Goal: Transaction & Acquisition: Purchase product/service

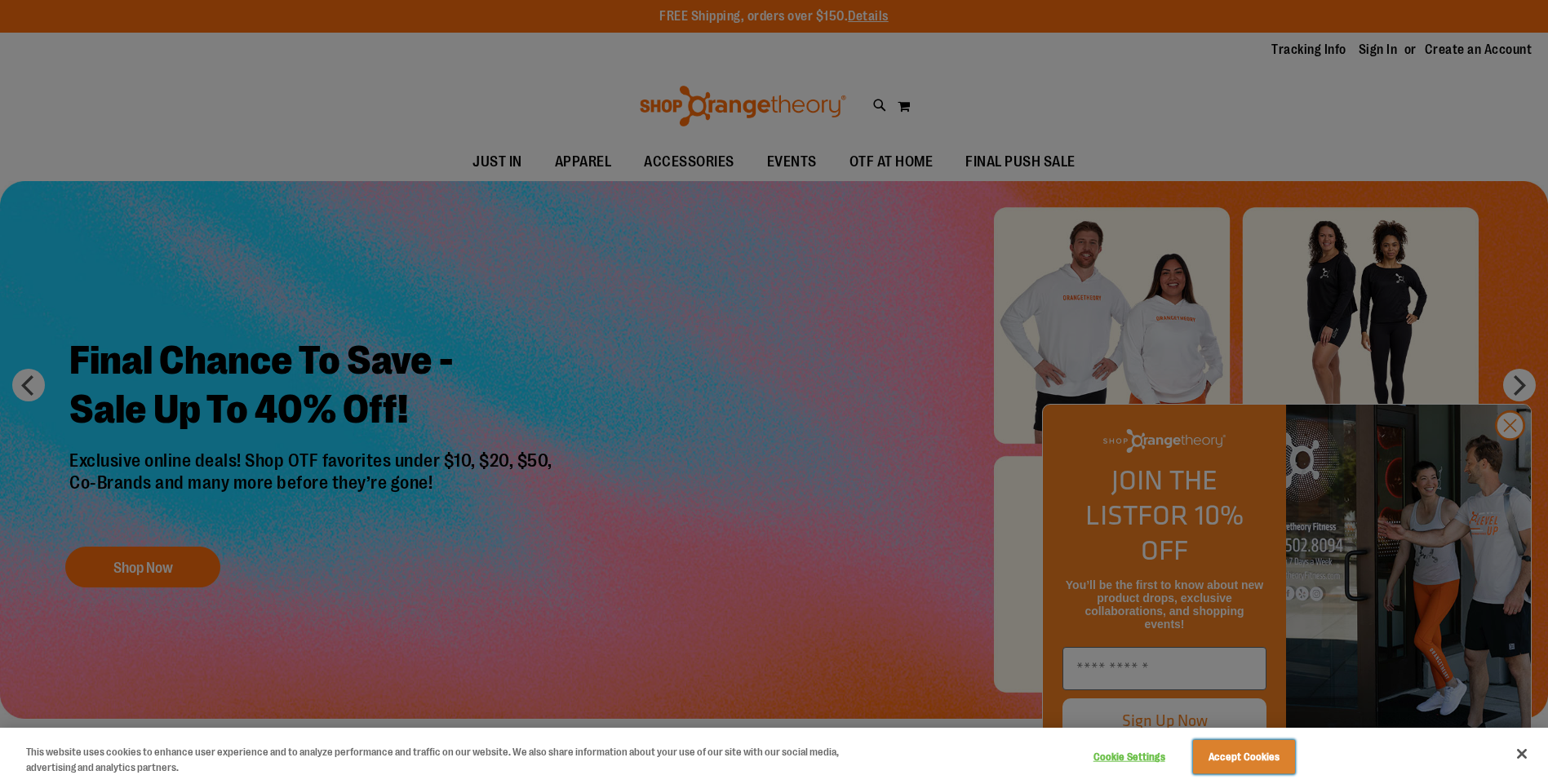
click at [1289, 760] on button "Accept Cookies" at bounding box center [1244, 757] width 102 height 34
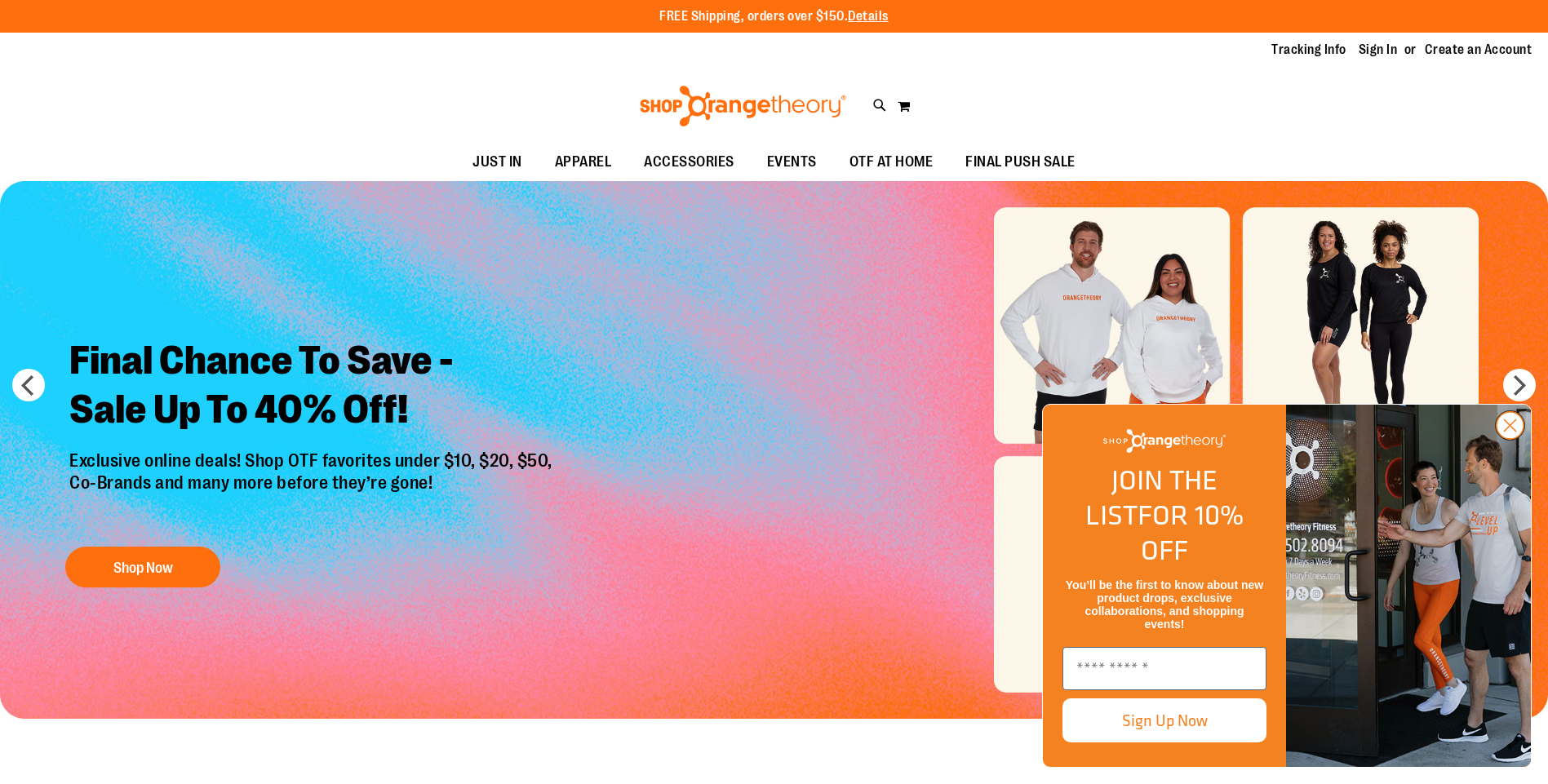
click at [1515, 439] on circle "Close dialog" at bounding box center [1510, 425] width 27 height 27
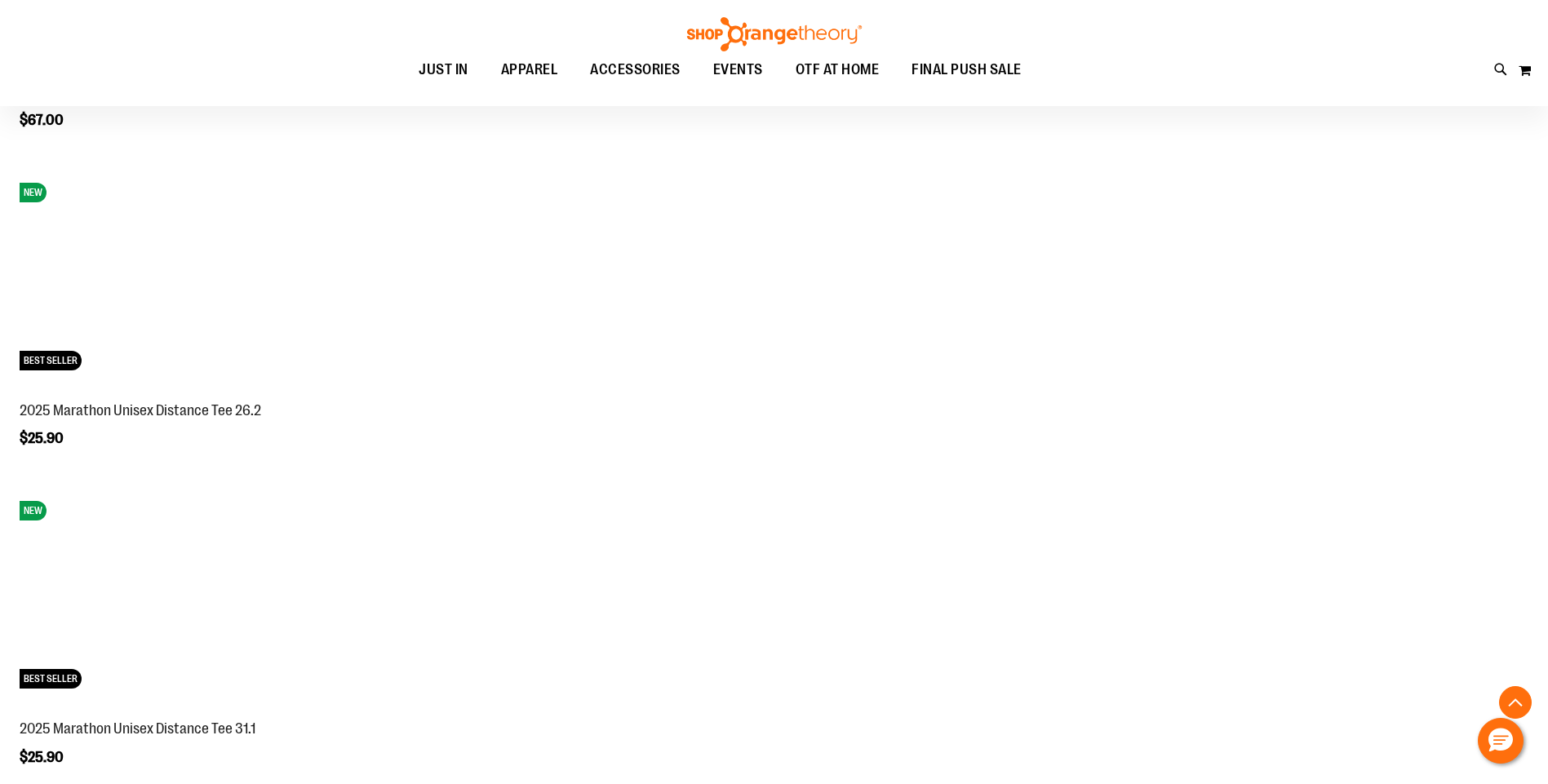
scroll to position [1438, 0]
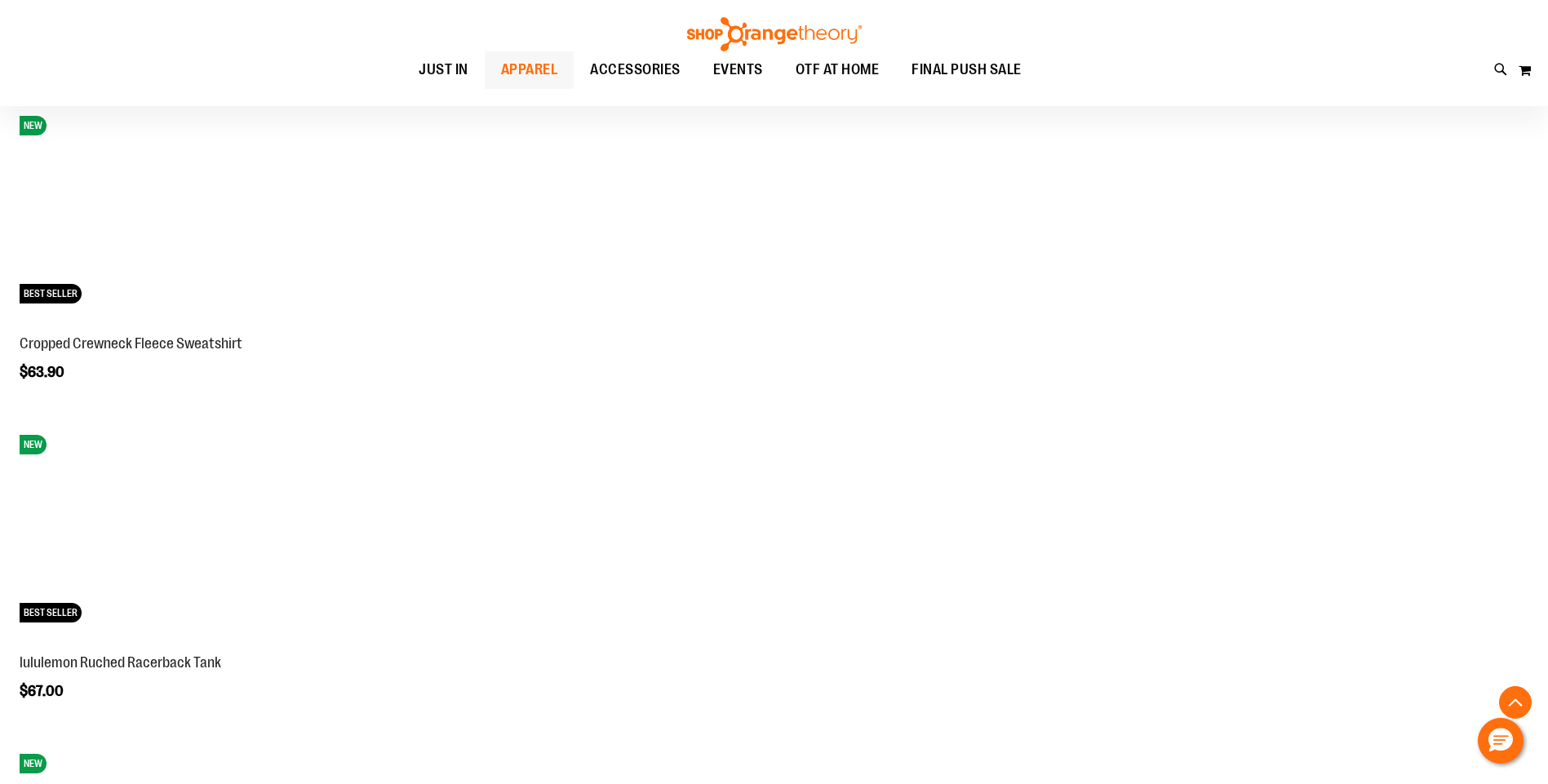
click at [546, 65] on span "APPAREL" at bounding box center [529, 70] width 57 height 37
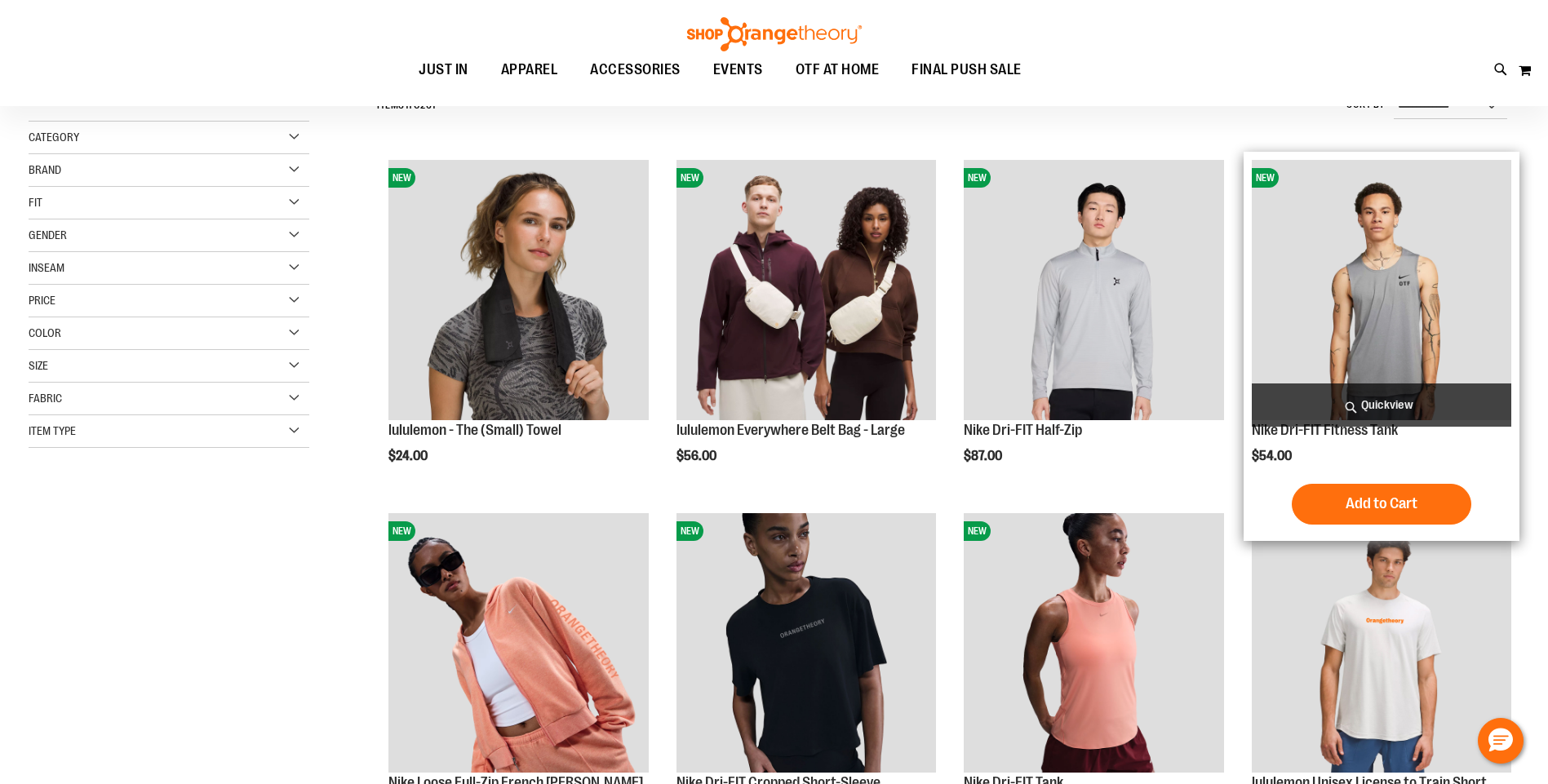
scroll to position [244, 0]
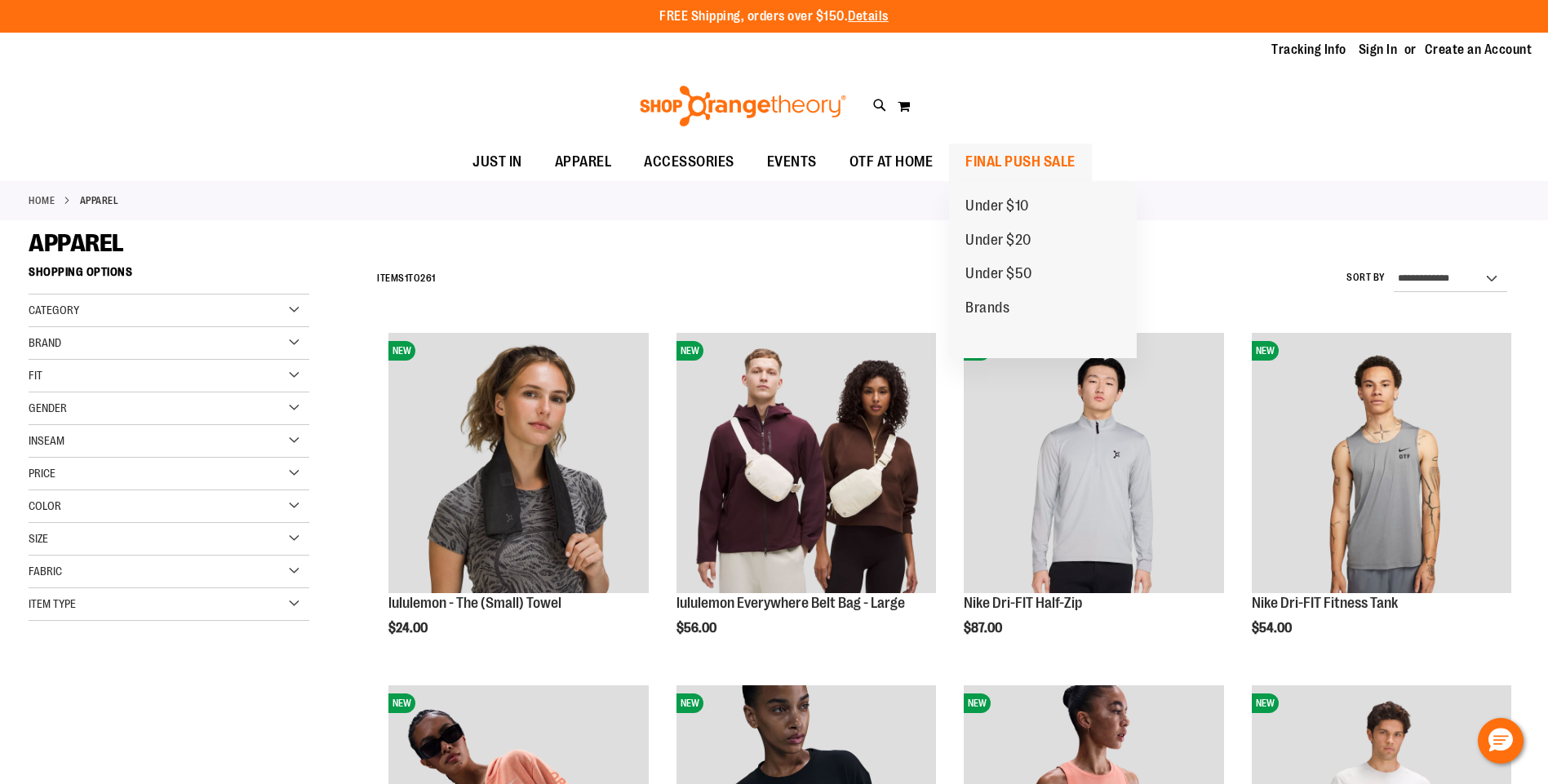
click at [1053, 164] on span "FINAL PUSH SALE" at bounding box center [1021, 162] width 111 height 37
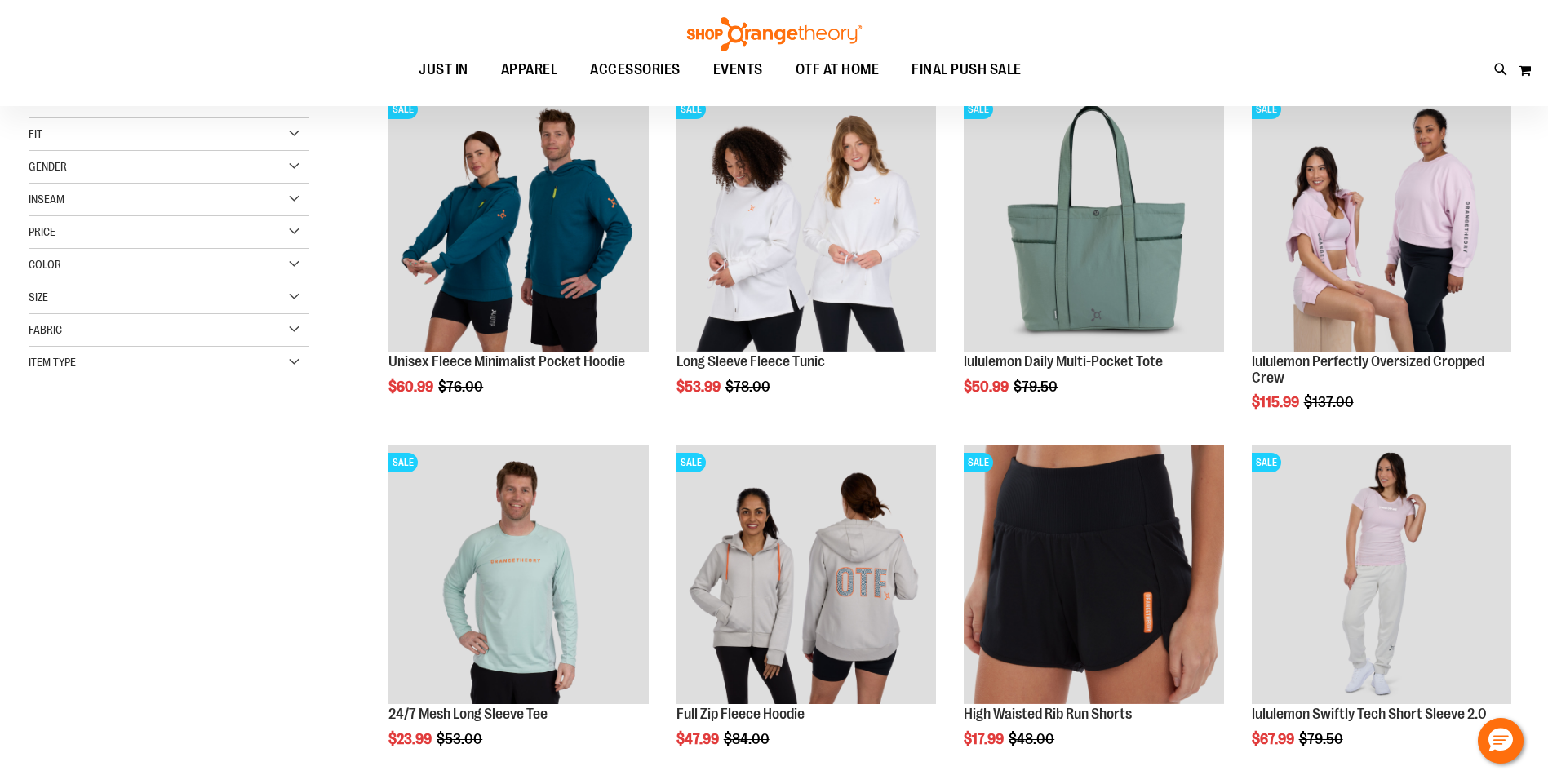
scroll to position [488, 0]
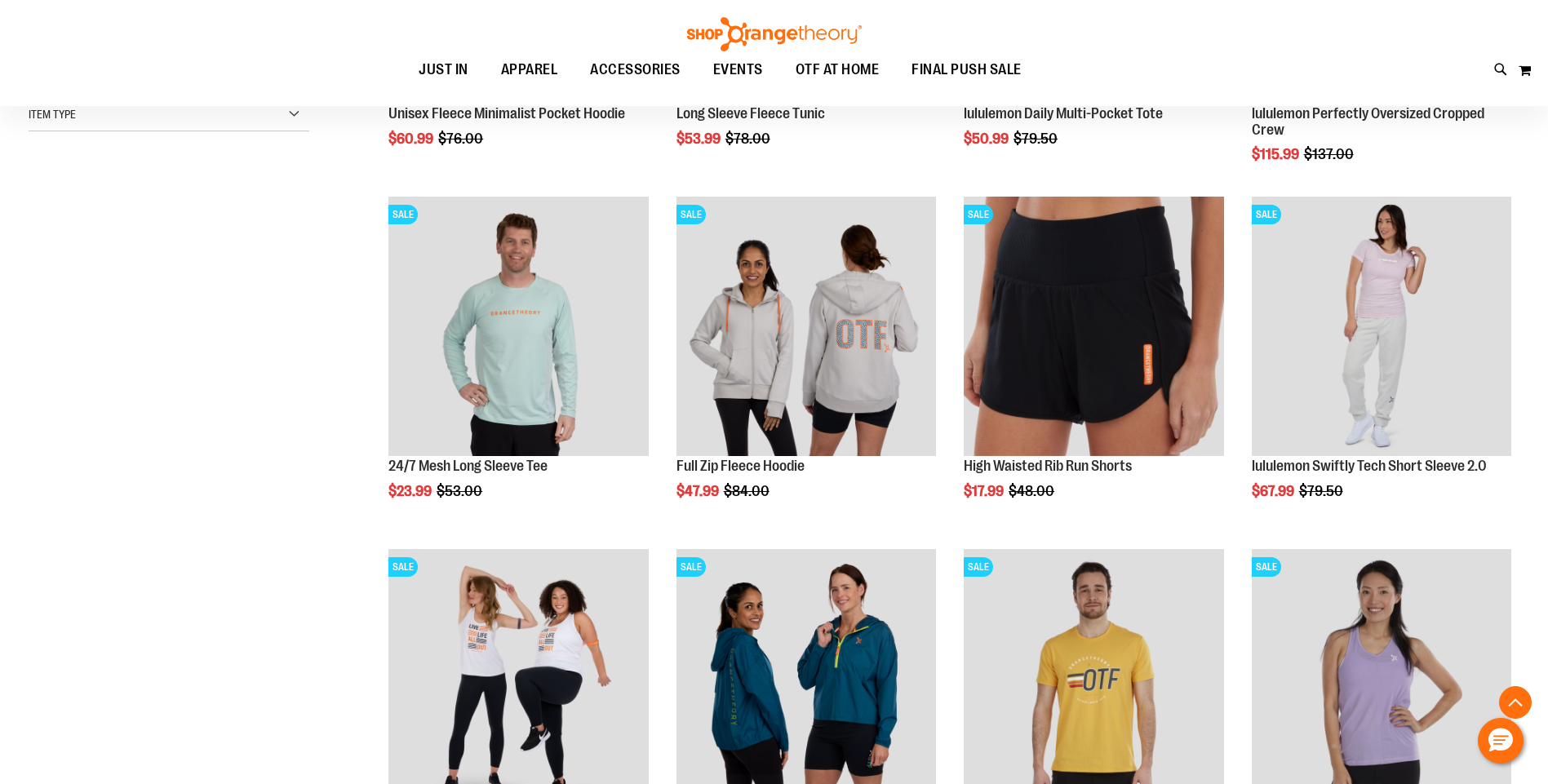
scroll to position [978, 0]
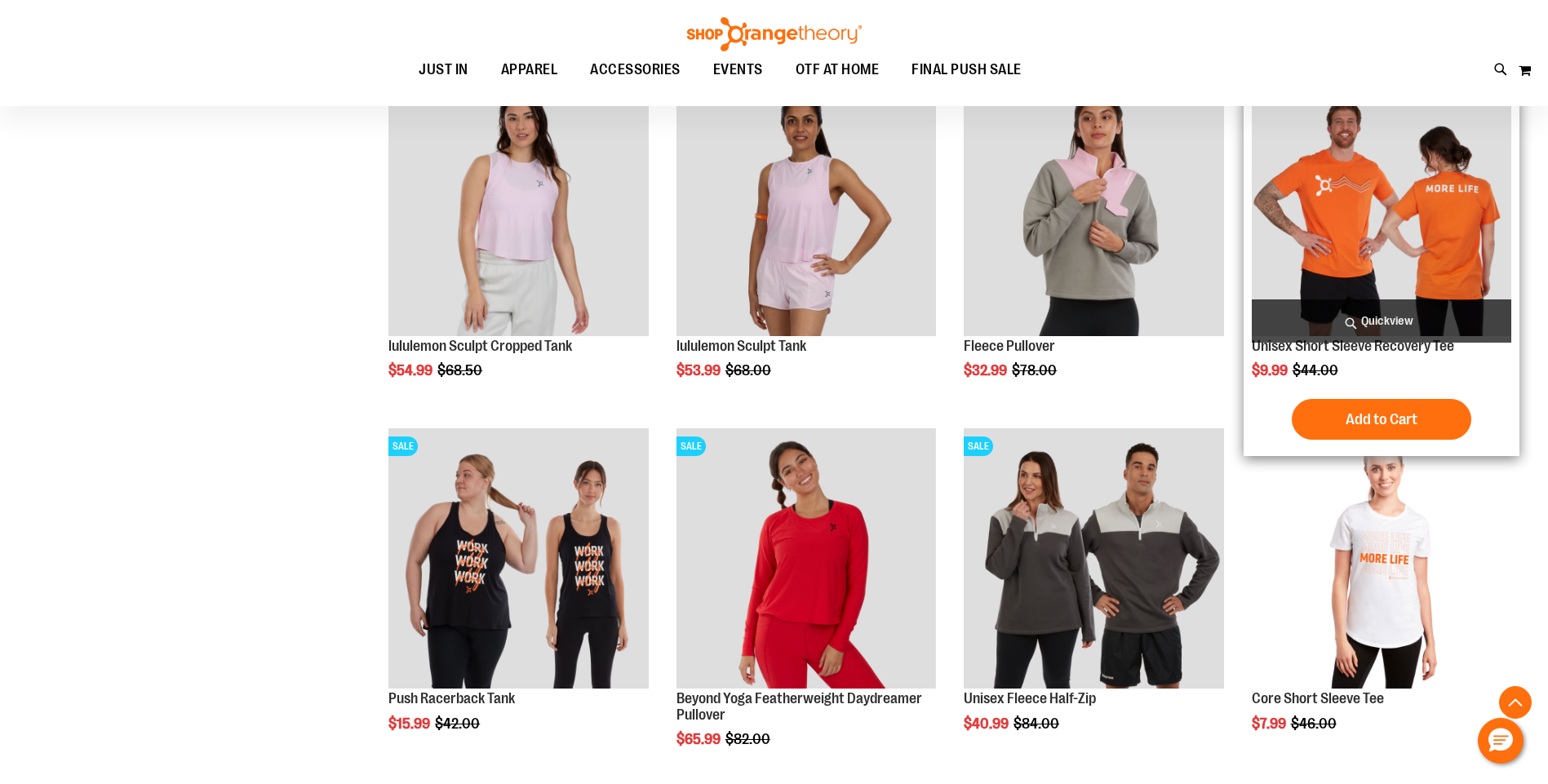
scroll to position [2610, 0]
